Goal: Find specific page/section: Find specific page/section

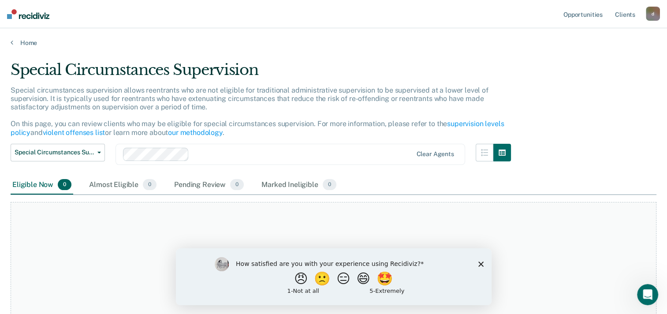
click at [479, 264] on icon "Close survey" at bounding box center [480, 263] width 5 height 5
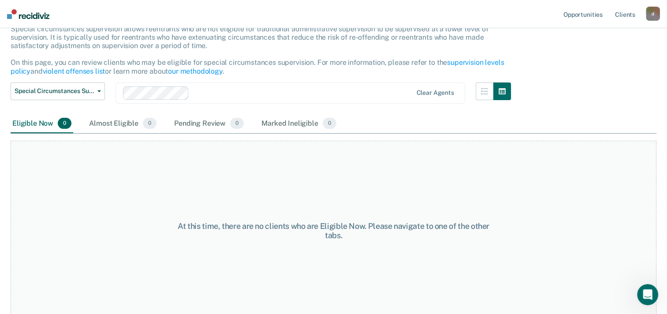
scroll to position [67, 0]
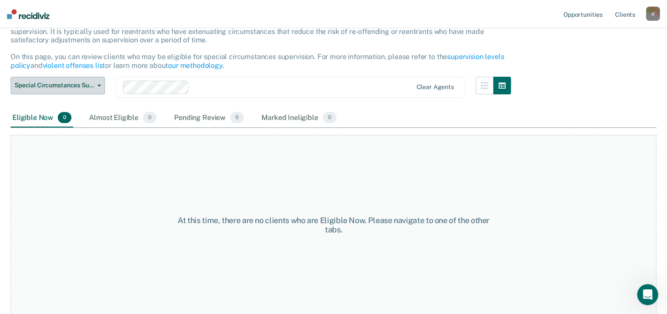
click at [100, 87] on button "Special Circumstances Supervision" at bounding box center [58, 86] width 94 height 18
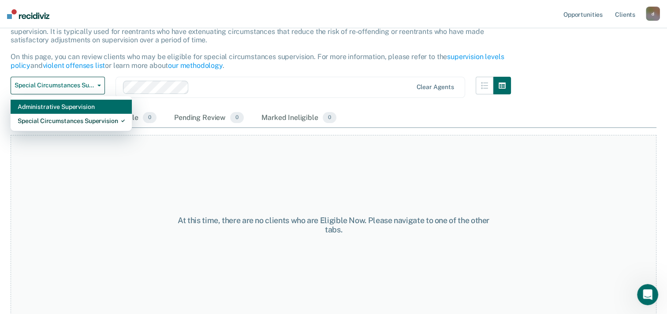
click at [90, 108] on div "Administrative Supervision" at bounding box center [71, 107] width 107 height 14
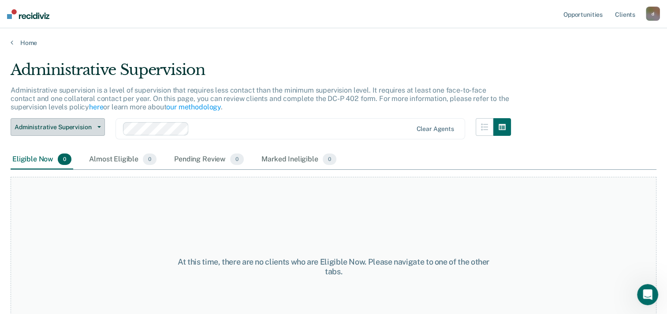
click at [97, 126] on span "button" at bounding box center [97, 127] width 7 height 2
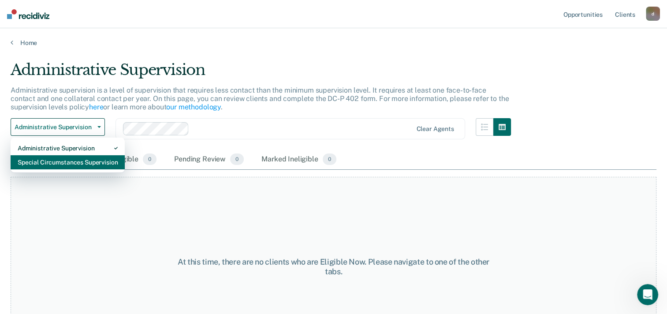
click at [86, 161] on div "Special Circumstances Supervision" at bounding box center [68, 162] width 100 height 14
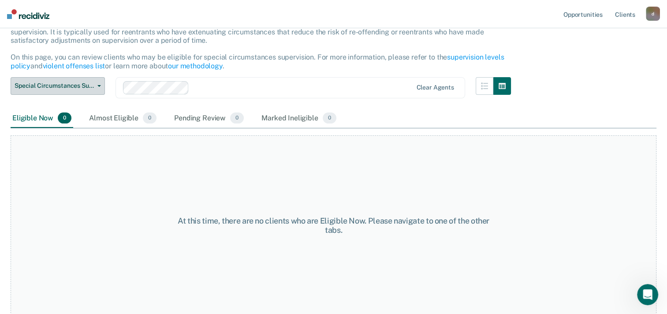
scroll to position [67, 0]
